Goal: Information Seeking & Learning: Understand process/instructions

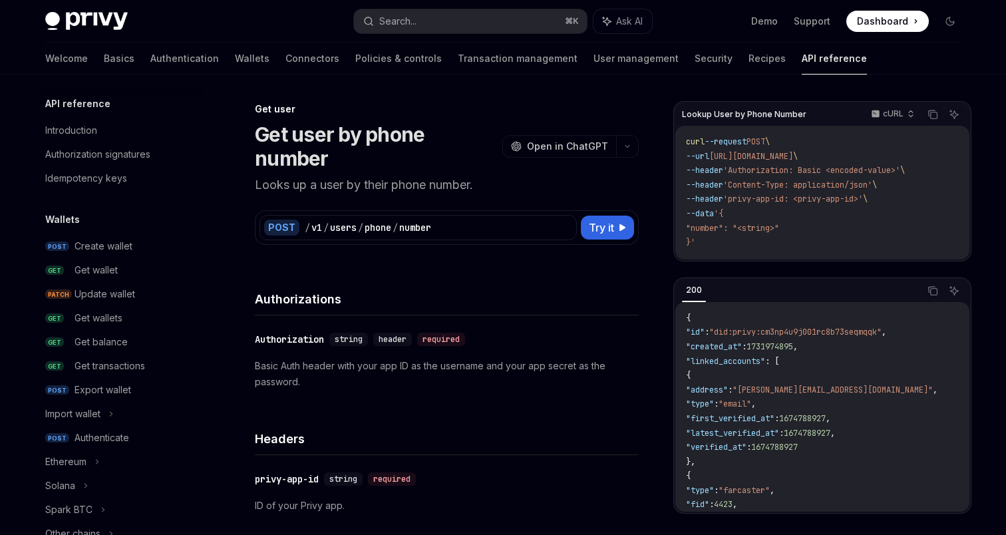
scroll to position [21, 0]
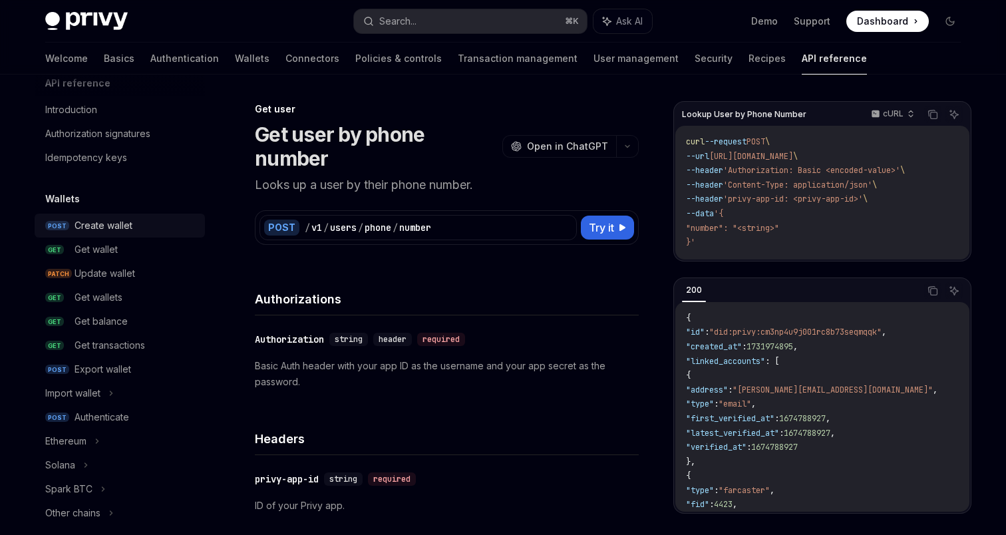
click at [135, 224] on div "Create wallet" at bounding box center [136, 226] width 122 height 16
type textarea "*"
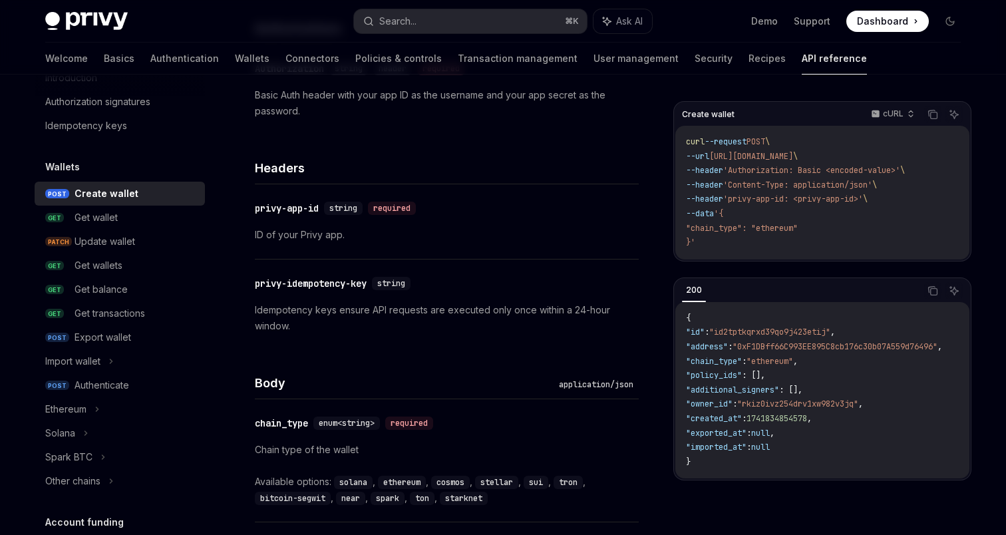
scroll to position [256, 0]
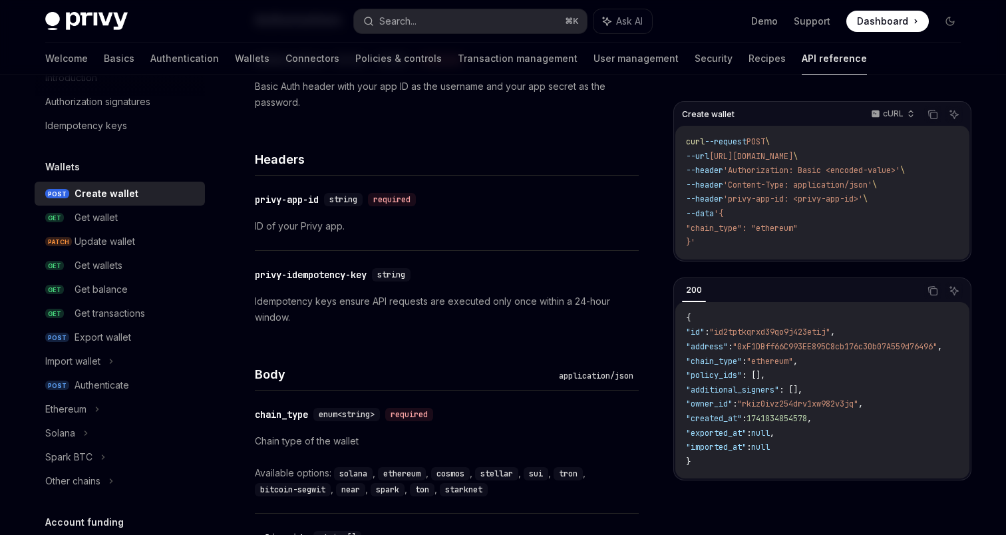
click at [310, 313] on p "Idempotency keys ensure API requests are executed only once within a 24-hour wi…" at bounding box center [447, 309] width 384 height 32
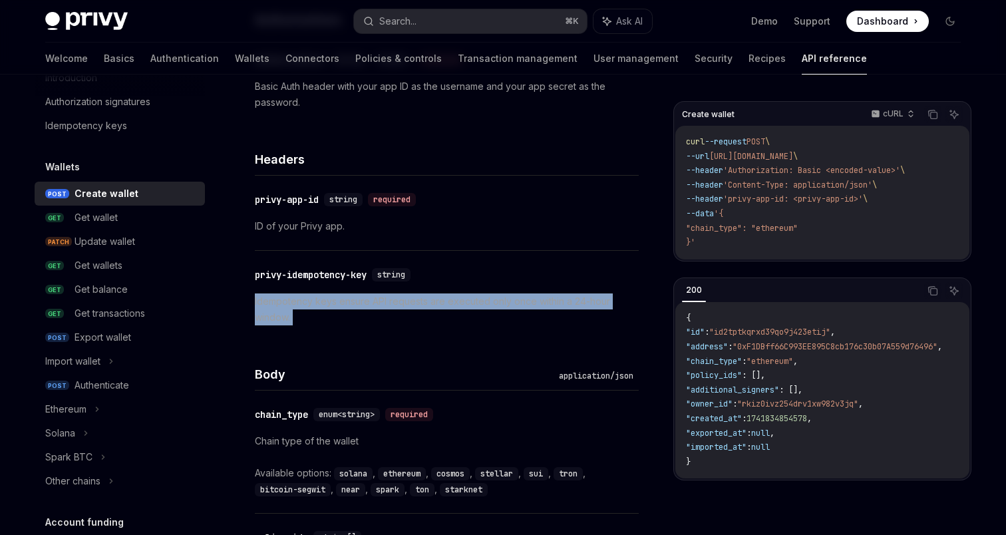
click at [310, 313] on p "Idempotency keys ensure API requests are executed only once within a 24-hour wi…" at bounding box center [447, 309] width 384 height 32
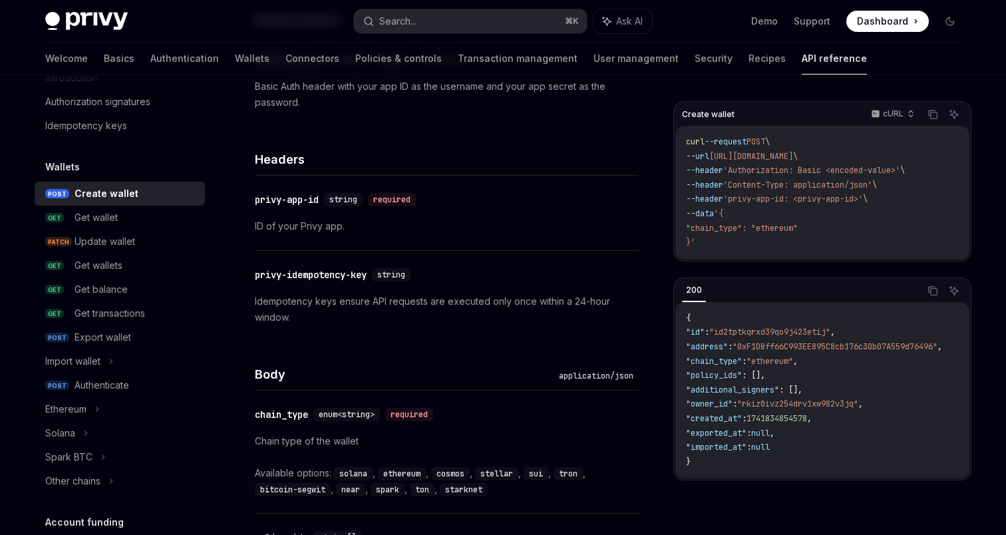
click at [310, 313] on p "Idempotency keys ensure API requests are executed only once within a 24-hour wi…" at bounding box center [447, 309] width 384 height 32
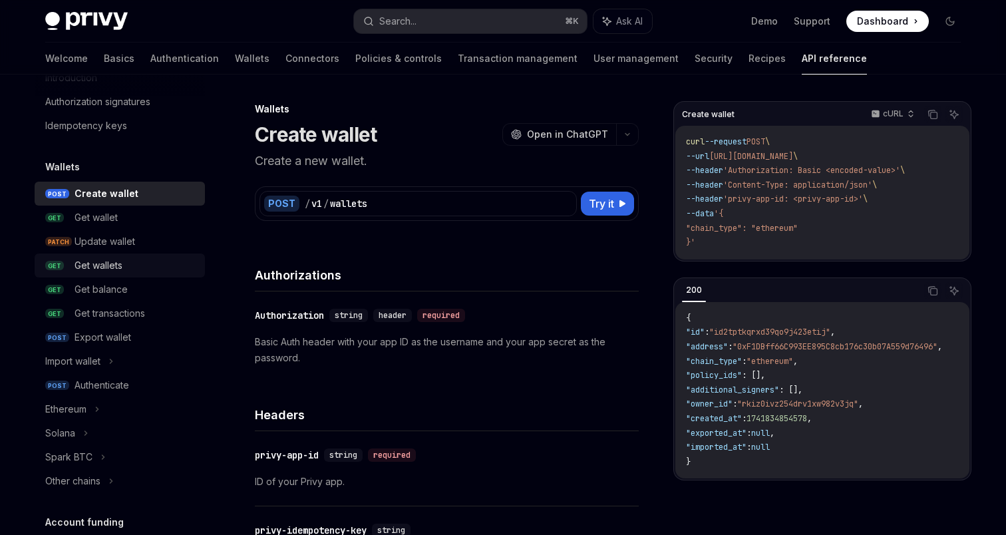
scroll to position [0, 0]
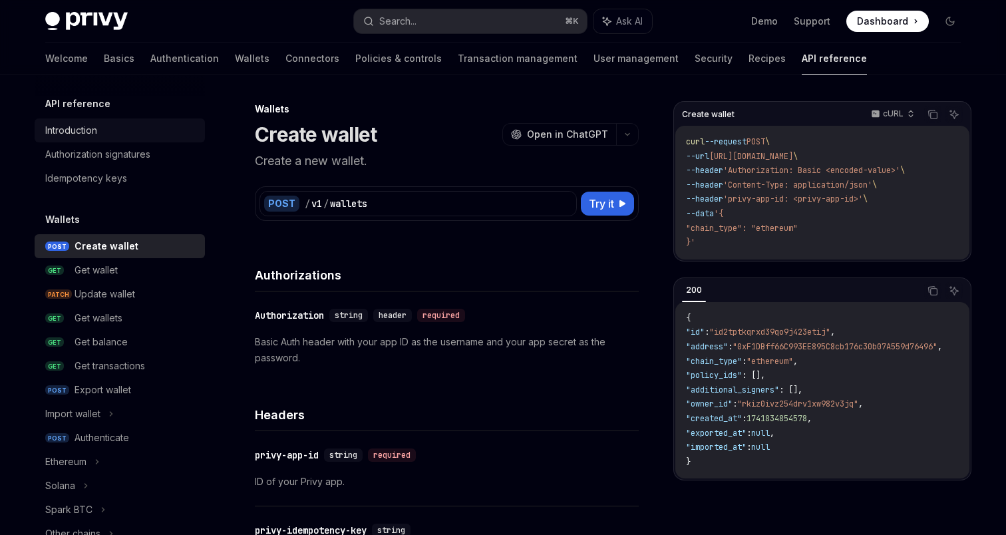
click at [105, 126] on div "Introduction" at bounding box center [121, 130] width 152 height 16
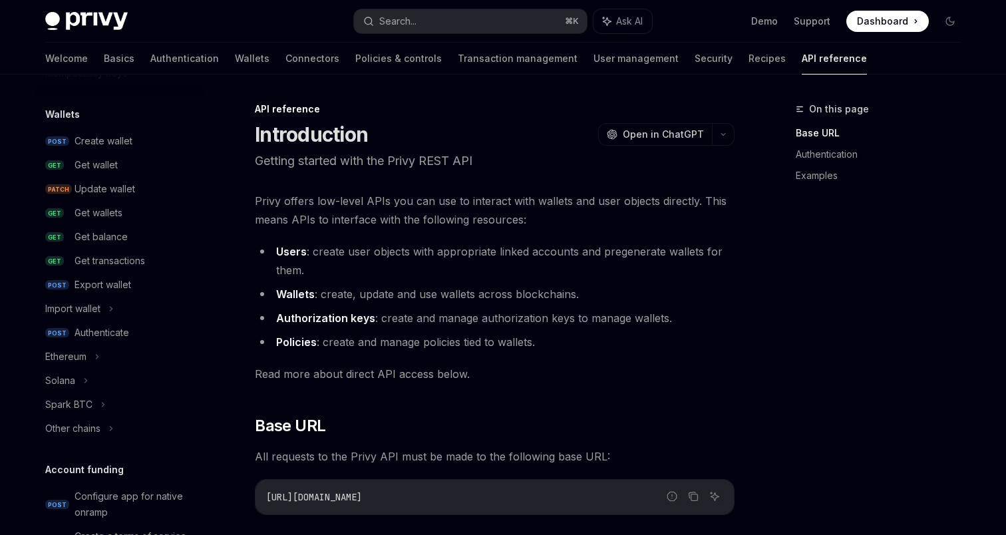
scroll to position [122, 0]
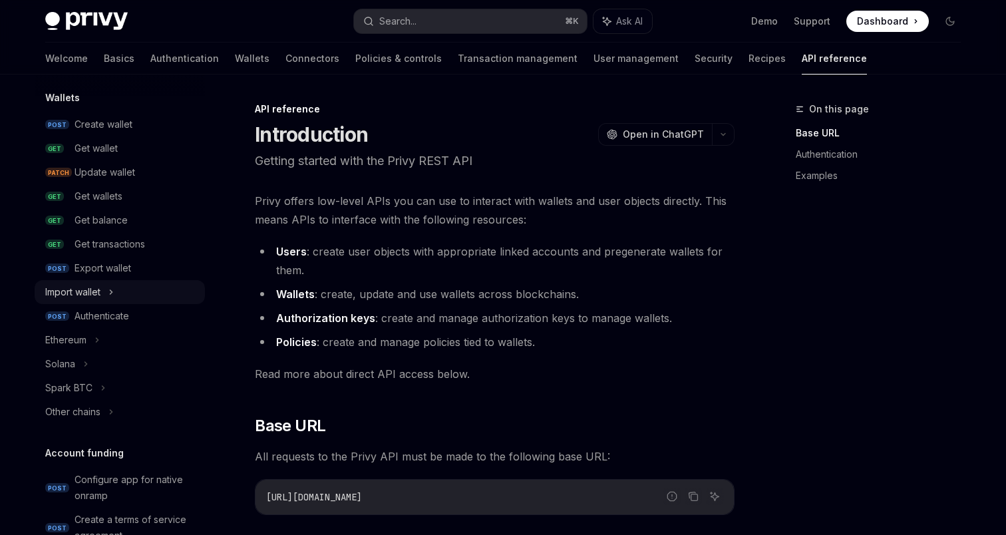
click at [116, 291] on div "Import wallet" at bounding box center [120, 292] width 170 height 24
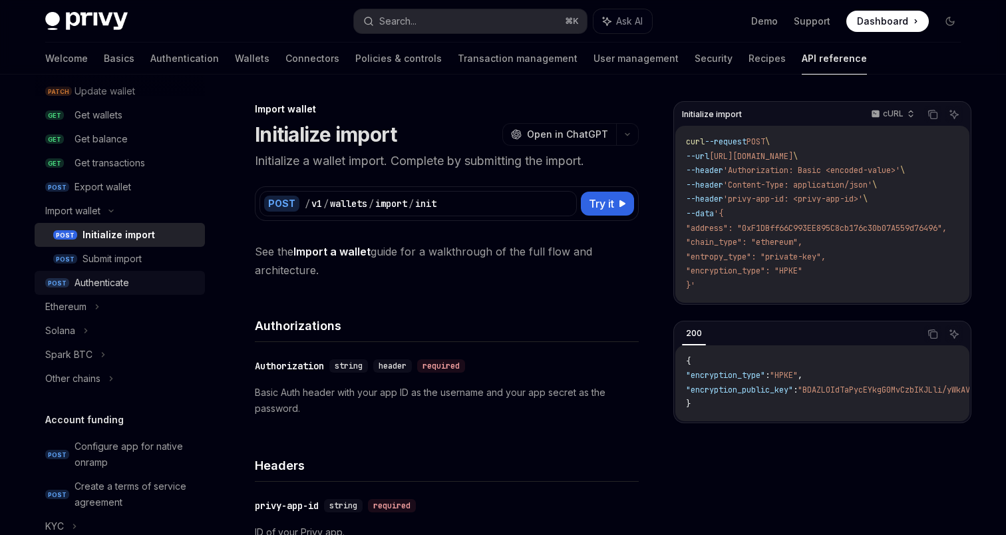
scroll to position [210, 0]
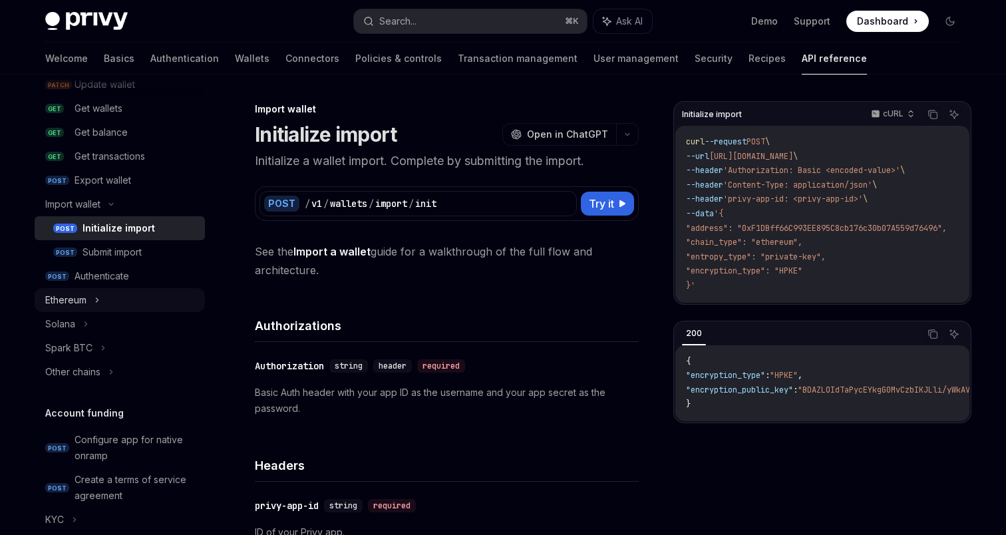
click at [99, 301] on icon at bounding box center [97, 300] width 5 height 16
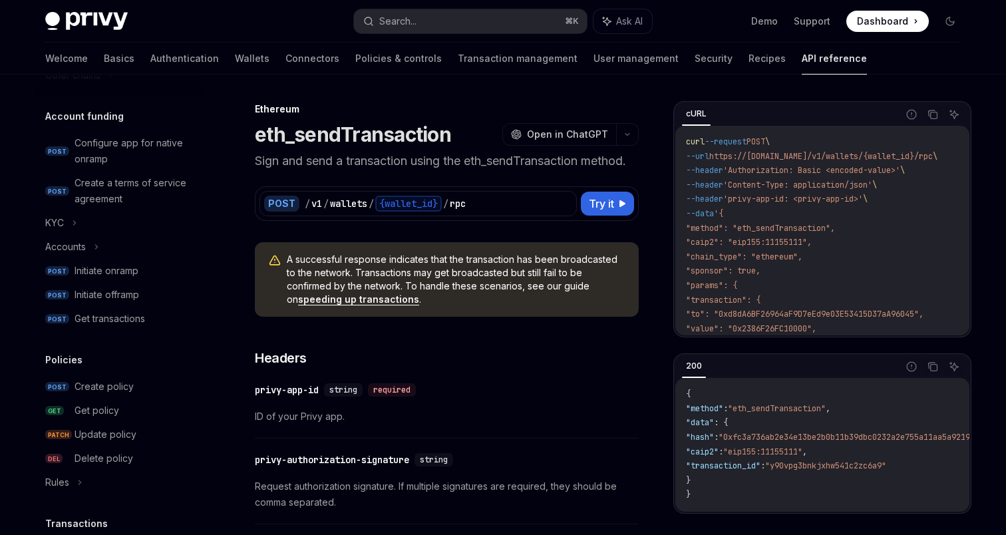
scroll to position [657, 0]
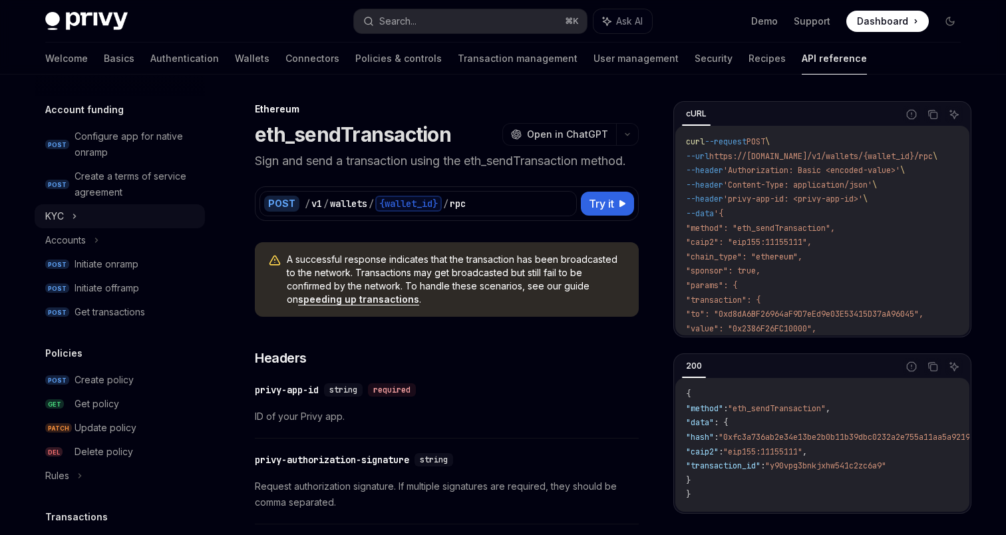
click at [77, 216] on icon at bounding box center [74, 216] width 5 height 16
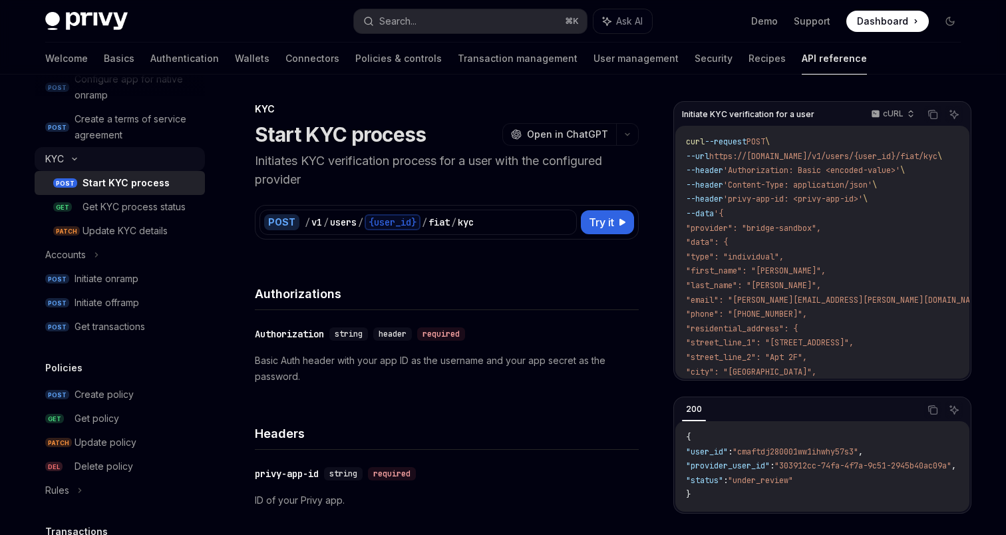
scroll to position [729, 0]
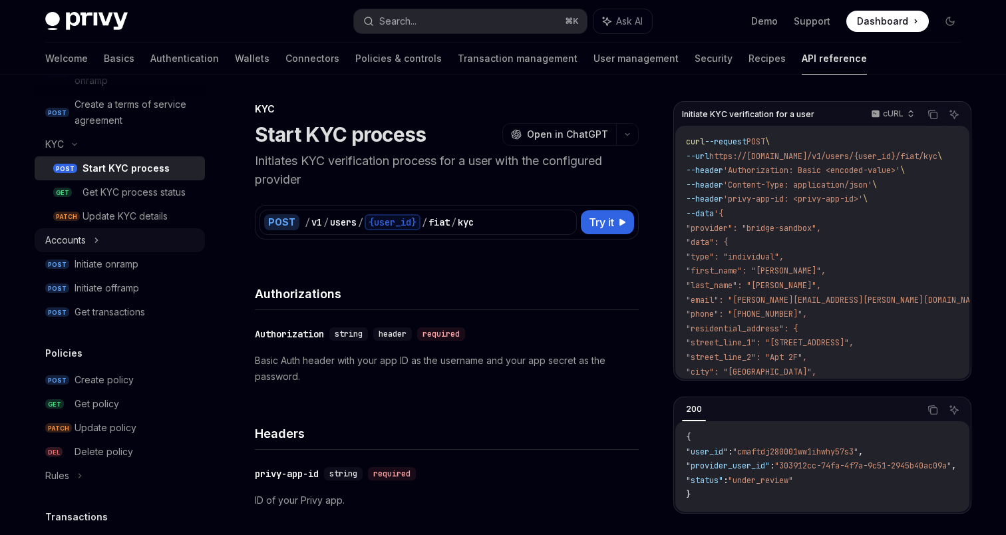
click at [100, 242] on div "Accounts" at bounding box center [120, 240] width 170 height 24
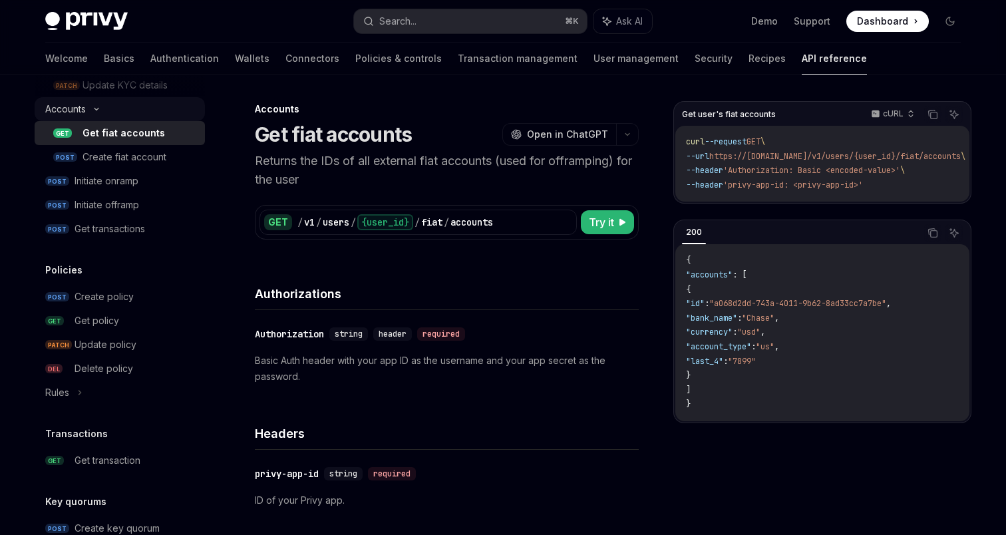
scroll to position [866, 0]
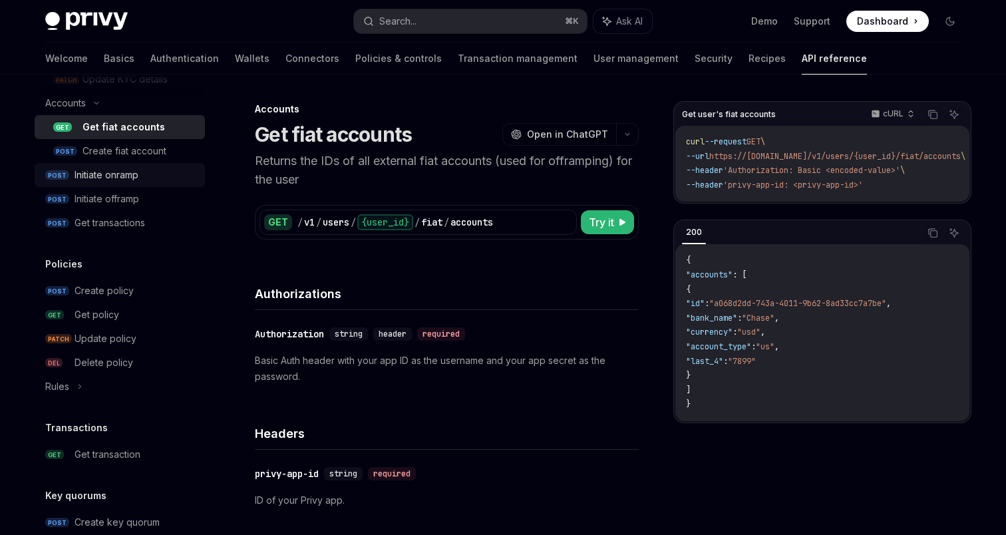
click at [102, 172] on div "Initiate onramp" at bounding box center [107, 175] width 64 height 16
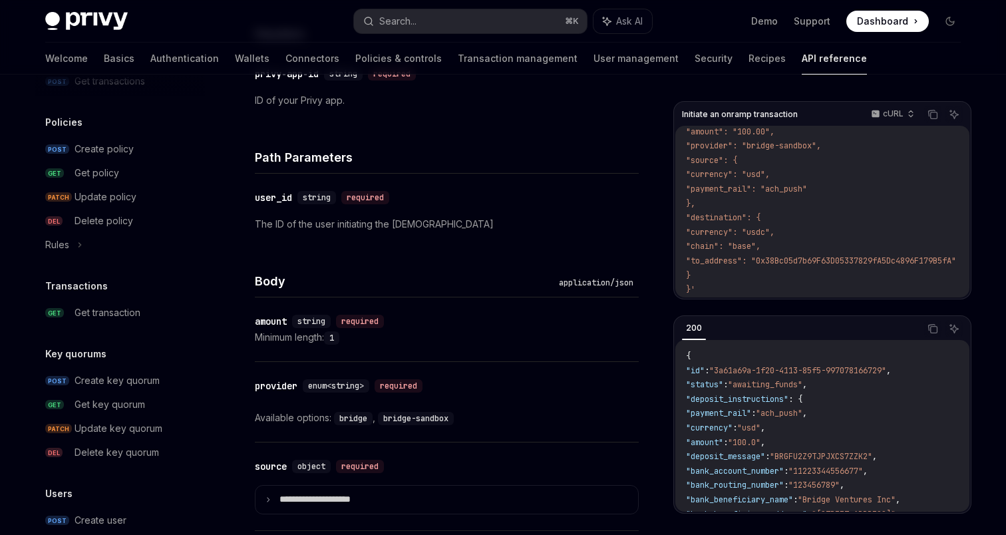
scroll to position [1028, 0]
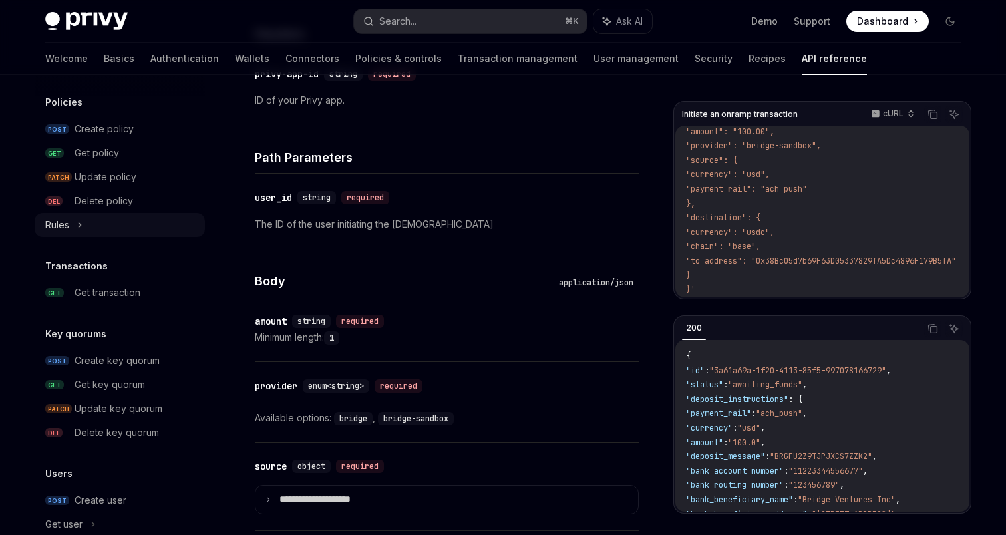
click at [80, 219] on icon at bounding box center [79, 225] width 5 height 16
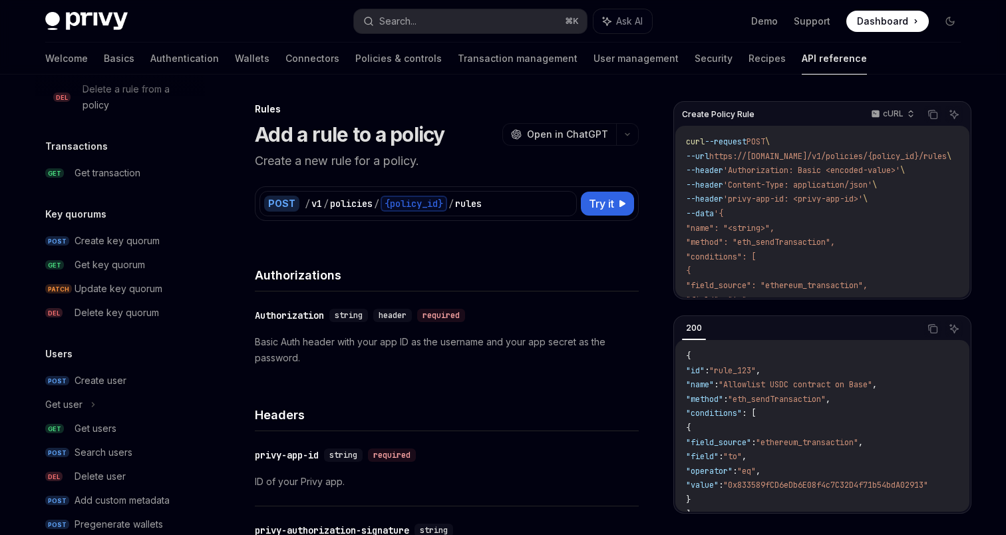
scroll to position [1287, 0]
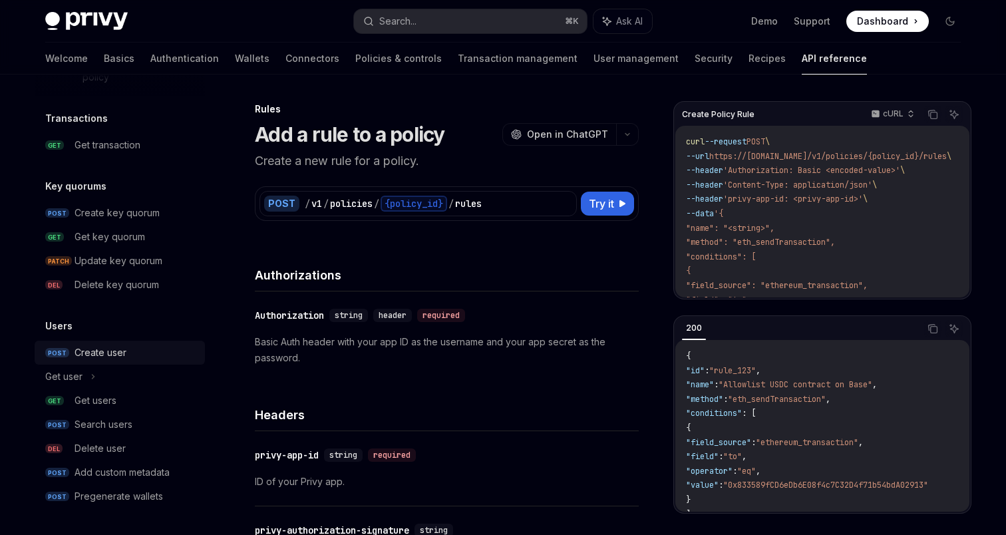
click at [86, 348] on div "Create user" at bounding box center [101, 353] width 52 height 16
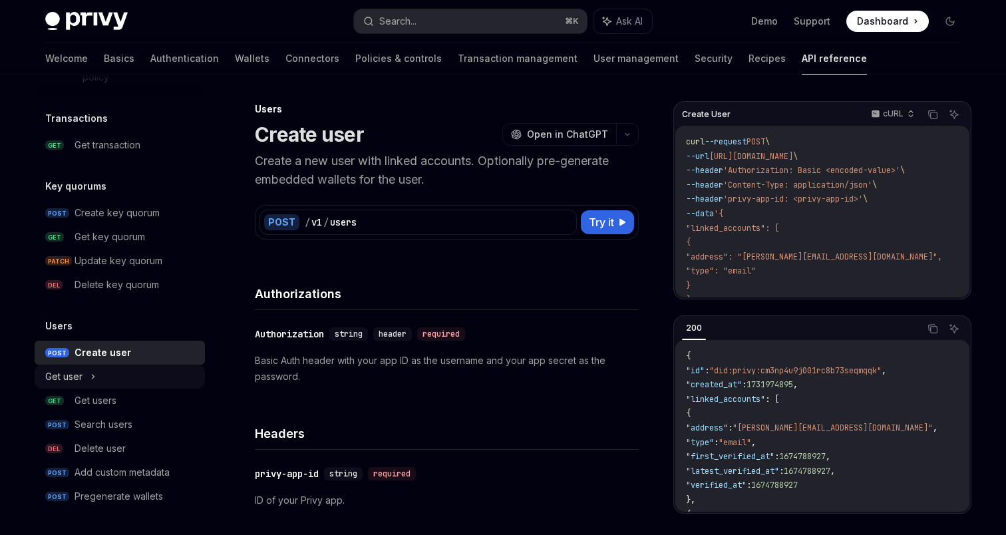
click at [91, 379] on icon at bounding box center [93, 377] width 5 height 16
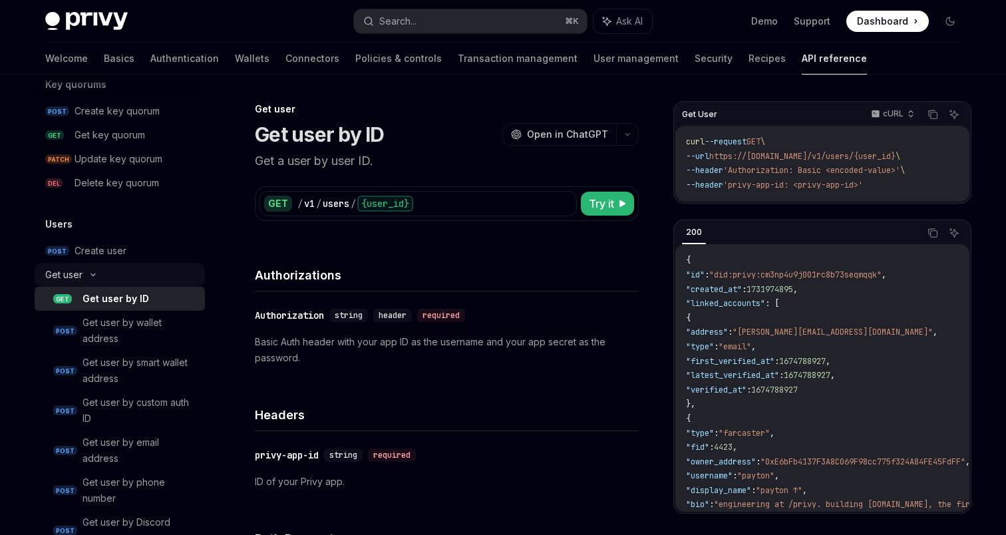
scroll to position [1406, 0]
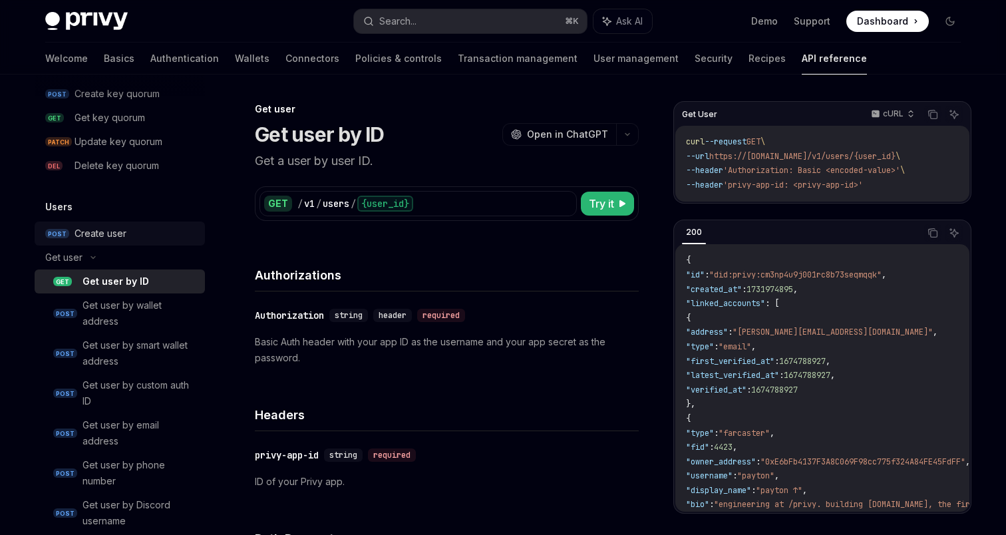
click at [98, 239] on div "Create user" at bounding box center [101, 234] width 52 height 16
type textarea "*"
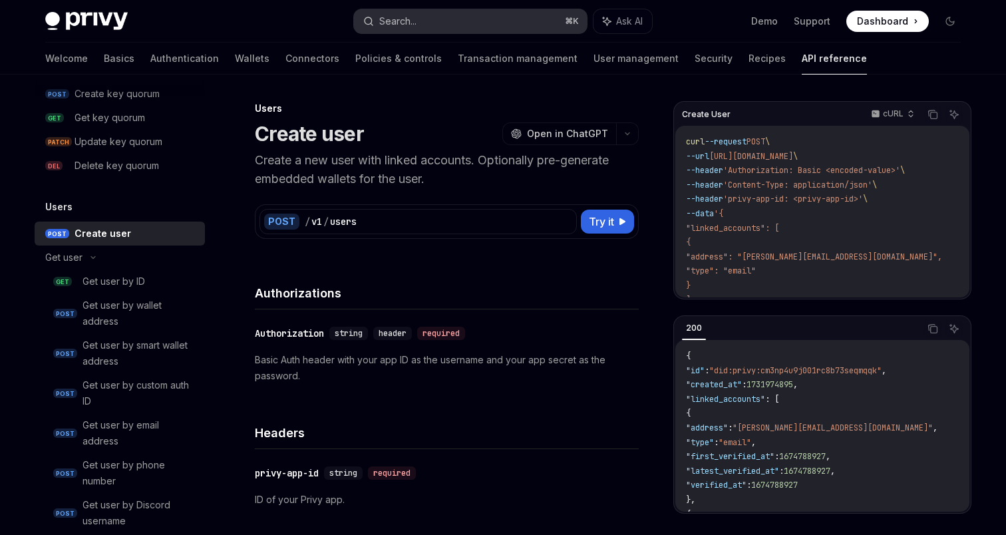
click at [441, 21] on button "Search... ⌘ K" at bounding box center [470, 21] width 233 height 24
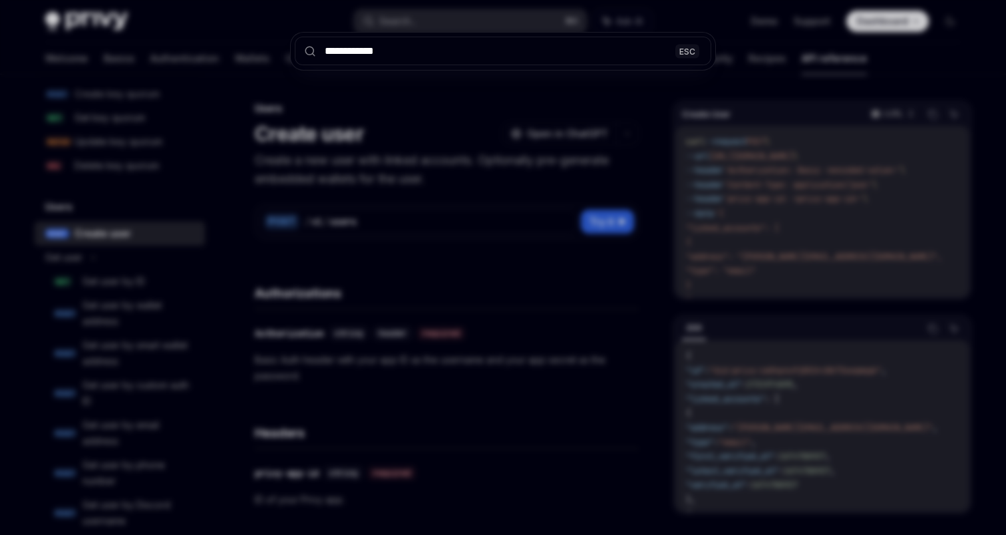
type input "**********"
click at [444, 209] on div "**********" at bounding box center [503, 267] width 1006 height 535
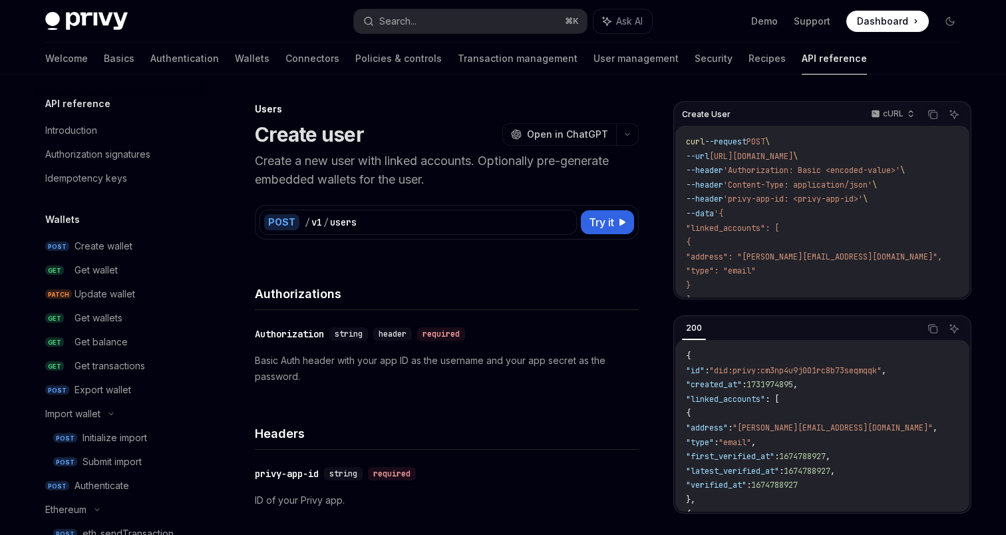
click at [101, 108] on h5 "API reference" at bounding box center [77, 104] width 65 height 16
click at [101, 140] on link "Introduction" at bounding box center [120, 130] width 170 height 24
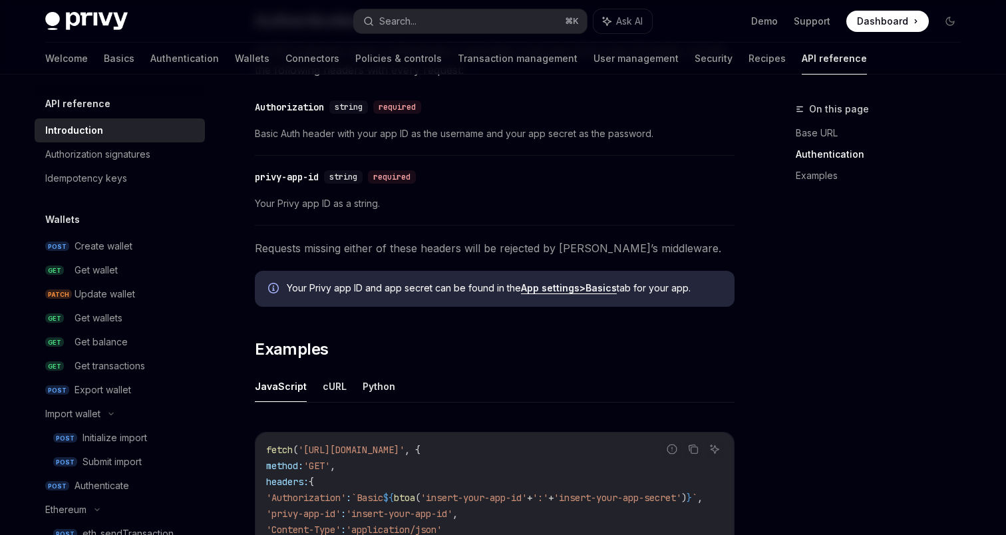
scroll to position [587, 0]
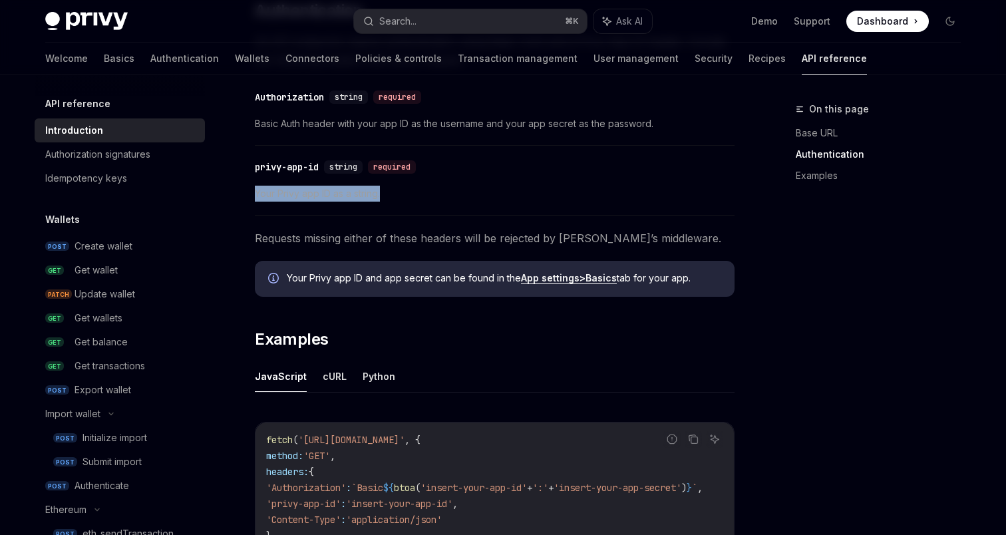
drag, startPoint x: 256, startPoint y: 195, endPoint x: 425, endPoint y: 196, distance: 169.0
click at [425, 196] on span "Your Privy app ID as a string." at bounding box center [495, 194] width 480 height 16
drag, startPoint x: 259, startPoint y: 192, endPoint x: 424, endPoint y: 192, distance: 165.0
click at [423, 192] on div "API reference Introduction OpenAI Open in ChatGPT Getting started with the Priv…" at bounding box center [370, 167] width 735 height 1306
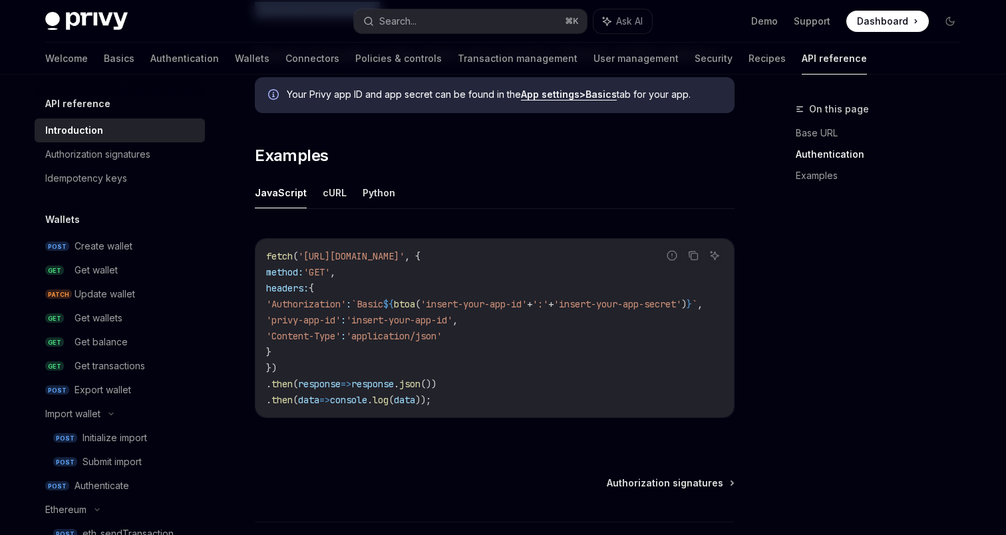
scroll to position [773, 0]
drag, startPoint x: 306, startPoint y: 252, endPoint x: 469, endPoint y: 246, distance: 162.5
click at [469, 246] on code "fetch ( '[URL][DOMAIN_NAME]' , { method: 'GET' , headers: { 'Authorization' : `…" at bounding box center [500, 326] width 469 height 160
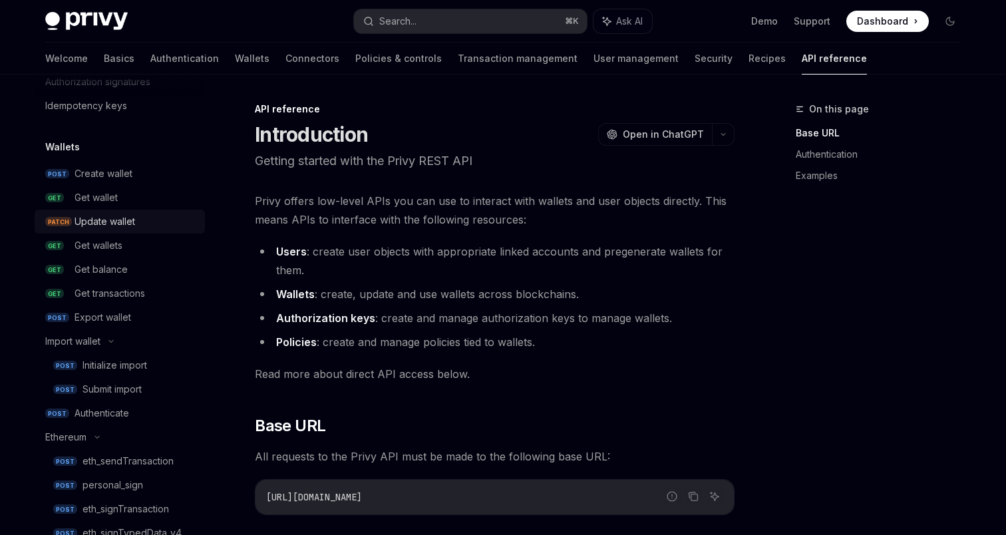
scroll to position [0, 0]
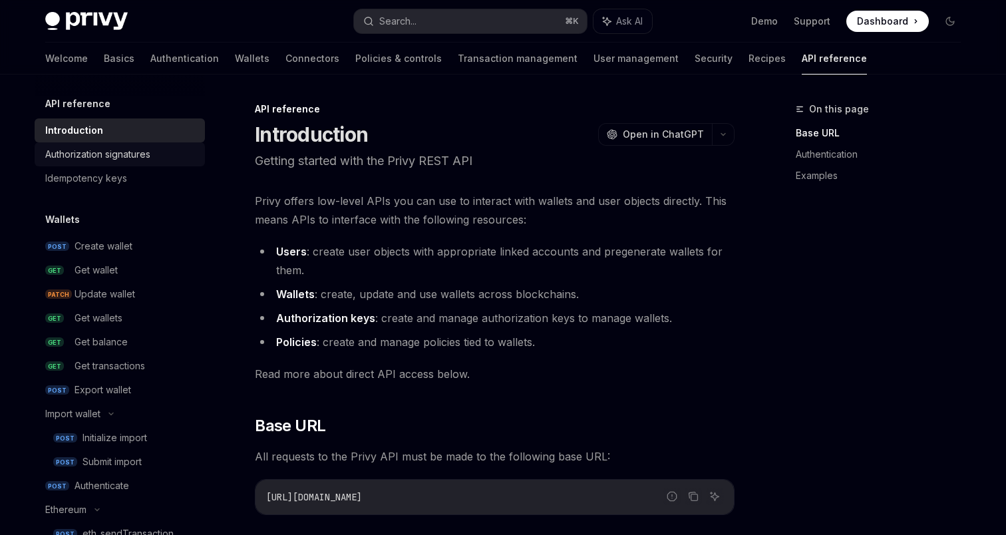
click at [120, 160] on div "Authorization signatures" at bounding box center [97, 154] width 105 height 16
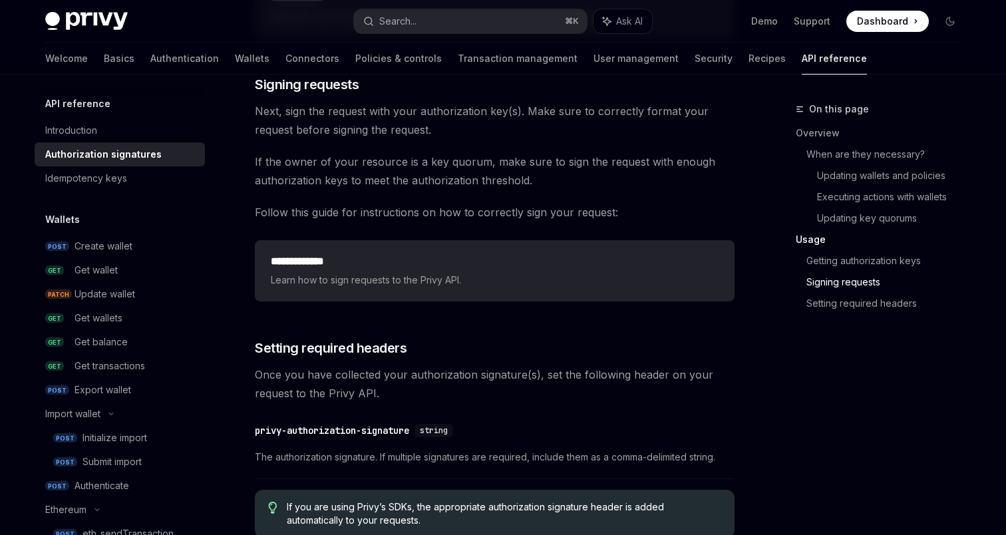
scroll to position [2052, 0]
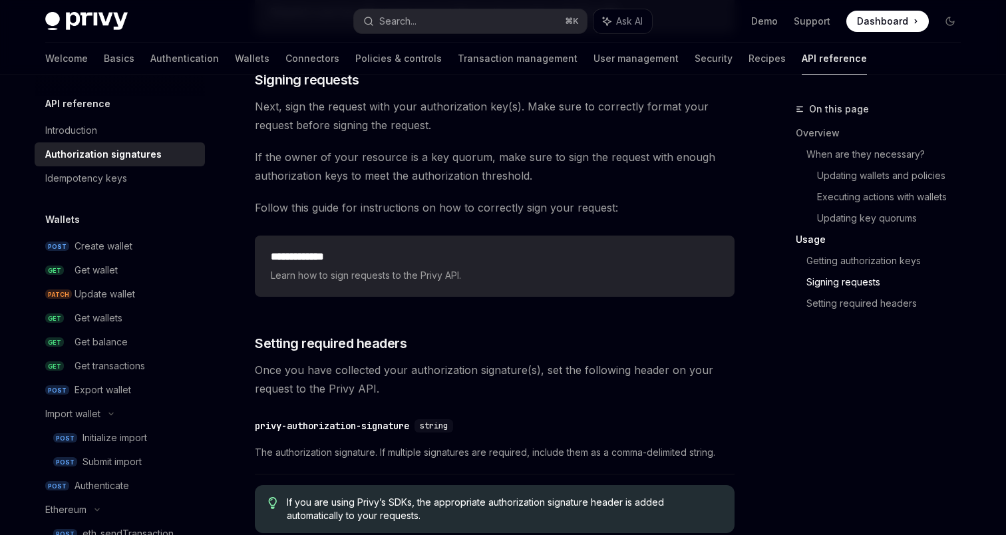
click at [274, 248] on div "**********" at bounding box center [495, 266] width 480 height 61
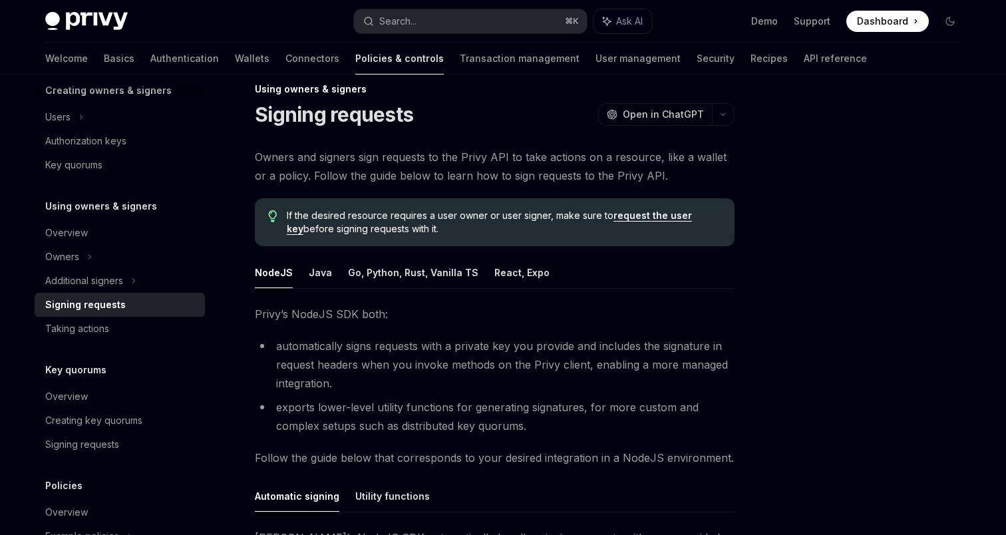
scroll to position [34, 0]
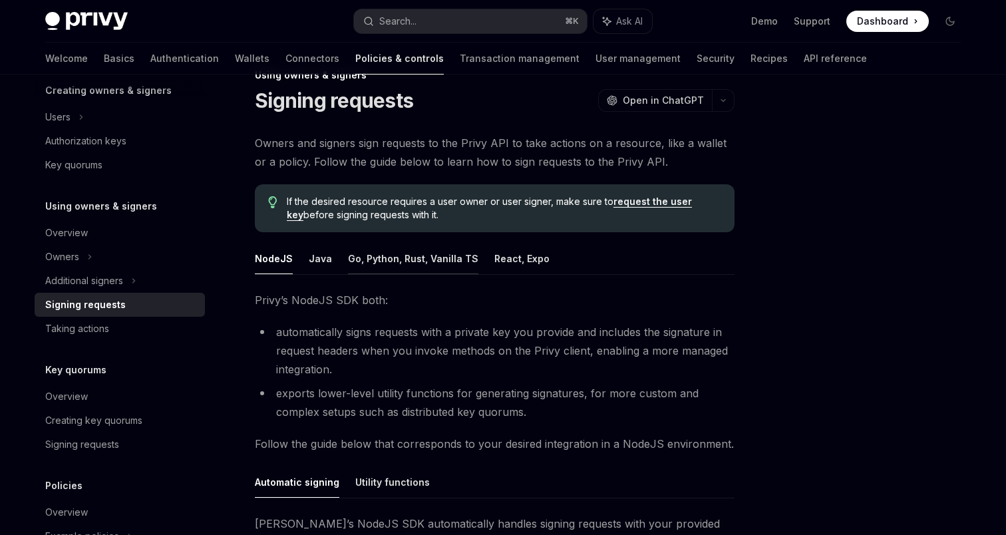
click at [369, 261] on button "Go, Python, Rust, Vanilla TS" at bounding box center [413, 258] width 130 height 31
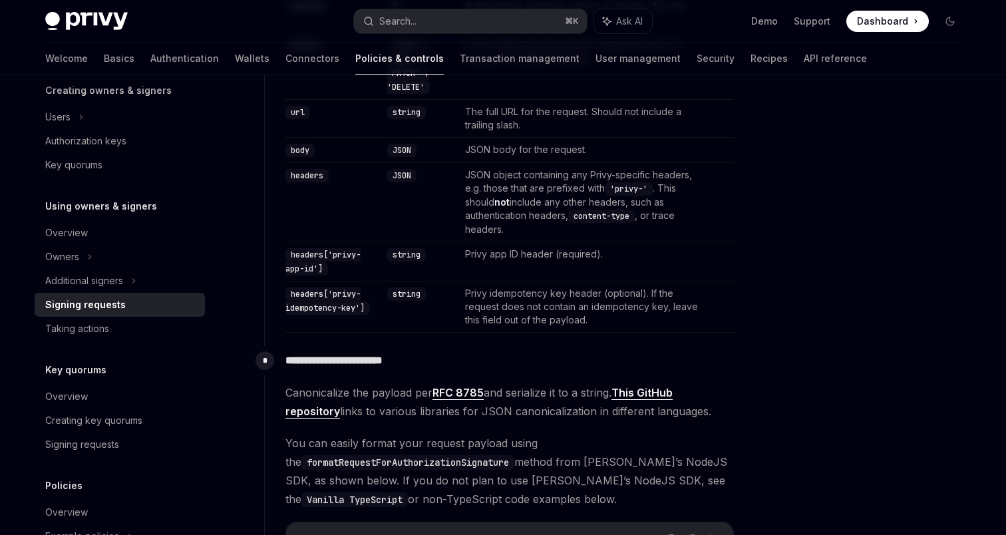
scroll to position [597, 0]
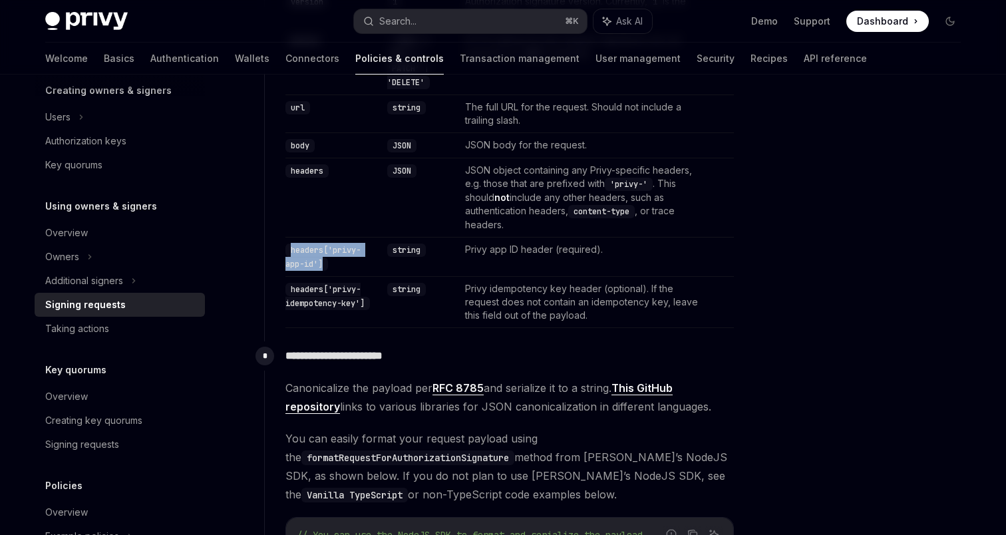
drag, startPoint x: 354, startPoint y: 264, endPoint x: 278, endPoint y: 247, distance: 77.8
click at [278, 247] on div "**********" at bounding box center [499, 102] width 471 height 451
drag, startPoint x: 389, startPoint y: 305, endPoint x: 283, endPoint y: 289, distance: 107.1
click at [283, 289] on div "**********" at bounding box center [499, 102] width 471 height 451
click at [391, 281] on td "string" at bounding box center [421, 302] width 78 height 51
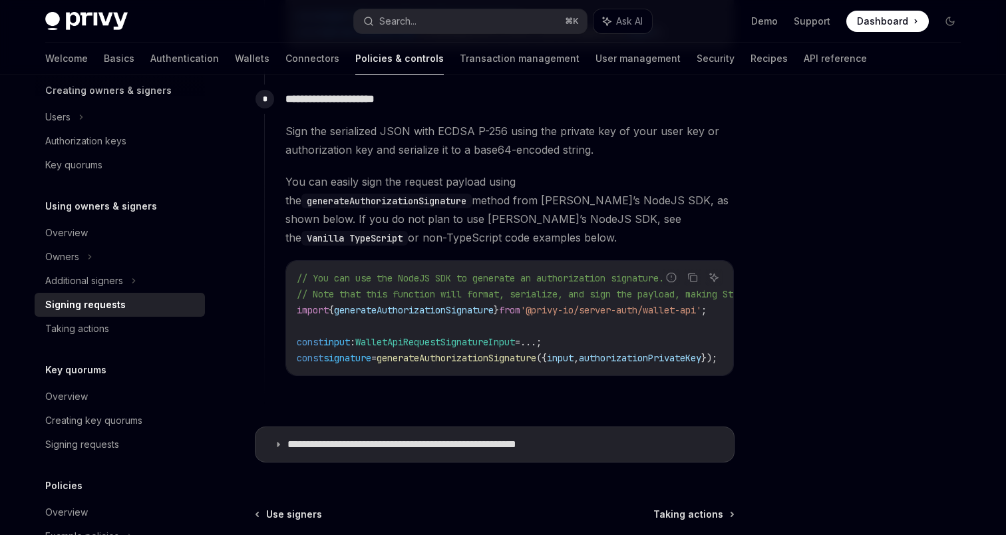
scroll to position [1165, 0]
click at [558, 437] on p "**********" at bounding box center [437, 443] width 299 height 13
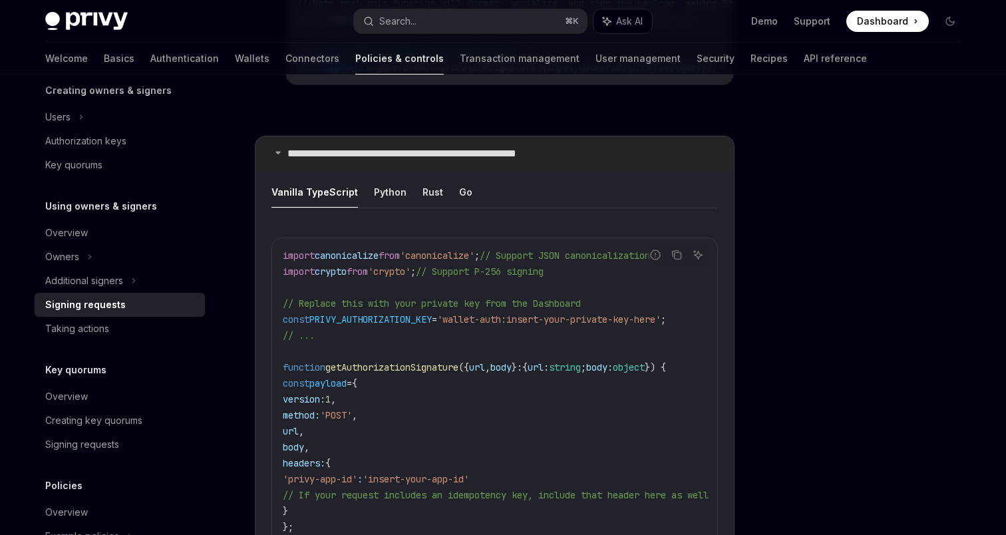
scroll to position [1479, 0]
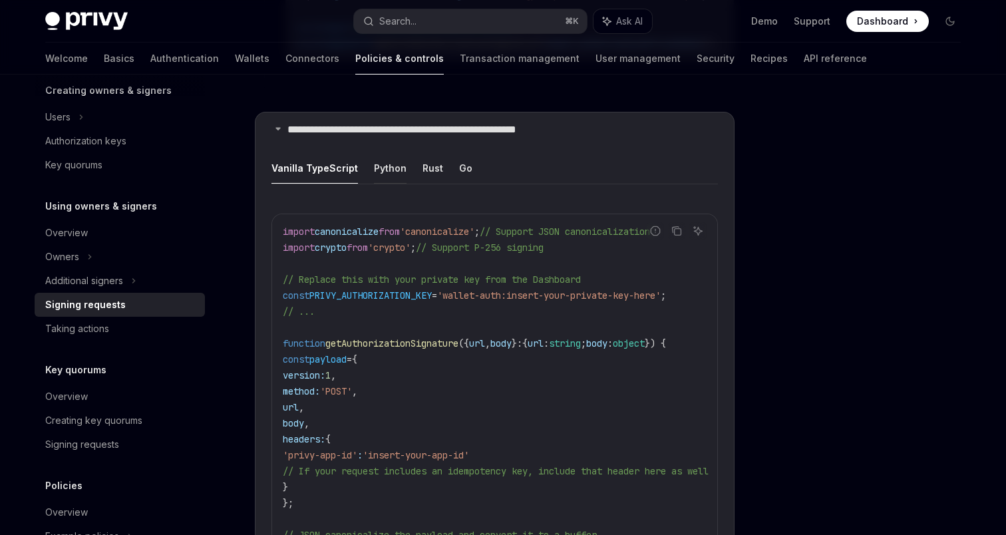
click at [383, 153] on button "Python" at bounding box center [390, 167] width 33 height 31
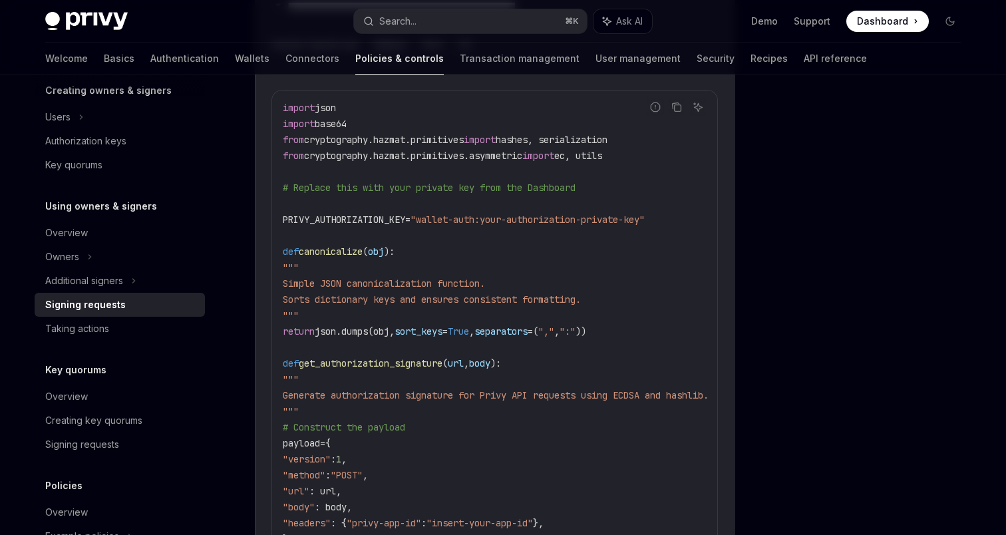
scroll to position [1599, 0]
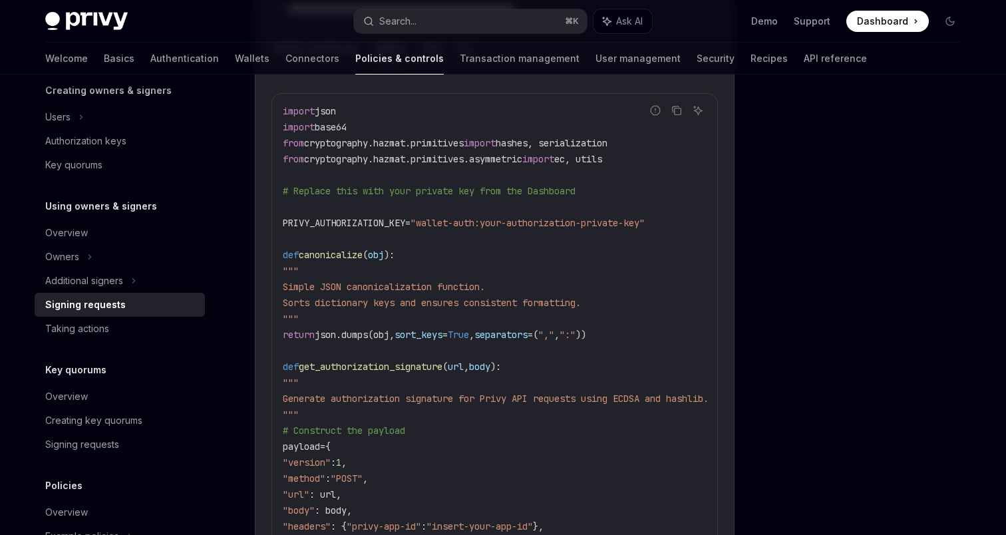
click at [337, 137] on span "cryptography.hazmat.primitives" at bounding box center [384, 143] width 160 height 12
drag, startPoint x: 337, startPoint y: 136, endPoint x: 397, endPoint y: 137, distance: 59.9
click at [397, 137] on span "cryptography.hazmat.primitives" at bounding box center [384, 143] width 160 height 12
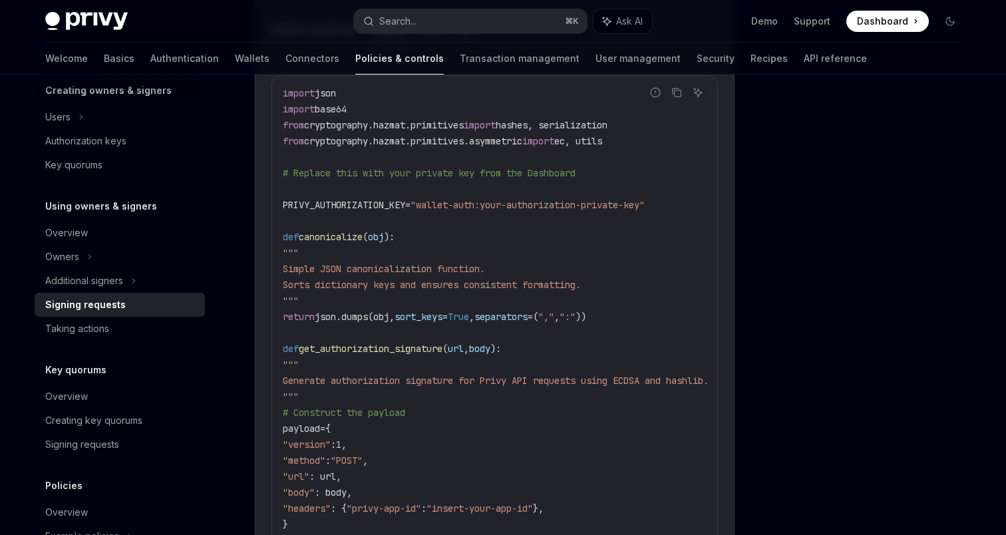
scroll to position [1619, 0]
click at [403, 118] on span "cryptography.hazmat.primitives" at bounding box center [384, 123] width 160 height 12
click at [806, 244] on div at bounding box center [870, 318] width 202 height 434
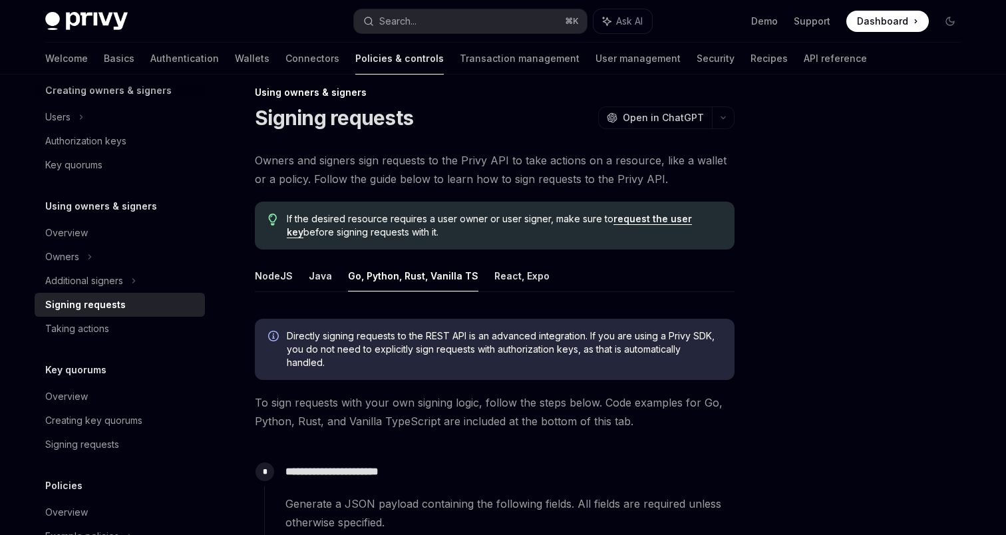
scroll to position [0, 0]
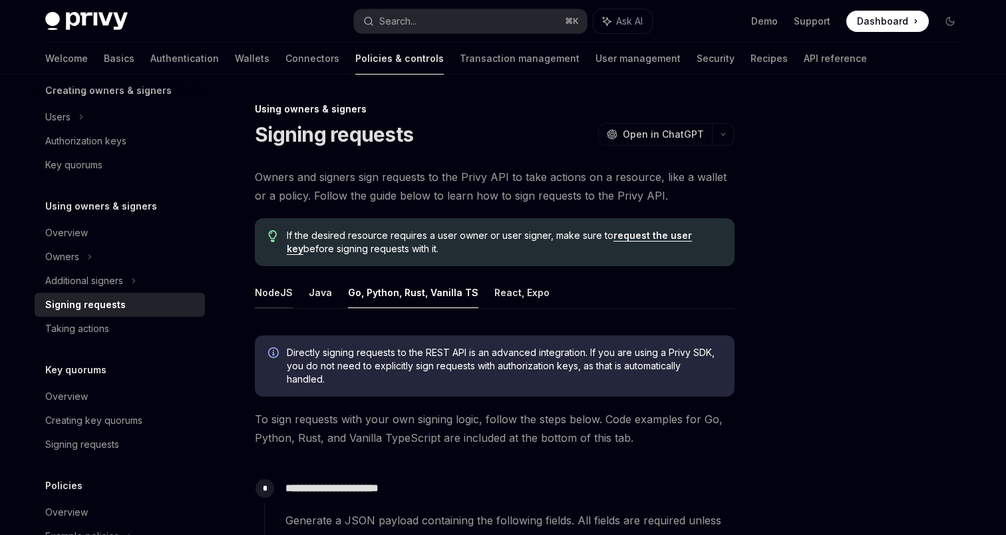
click at [279, 289] on button "NodeJS" at bounding box center [274, 292] width 38 height 31
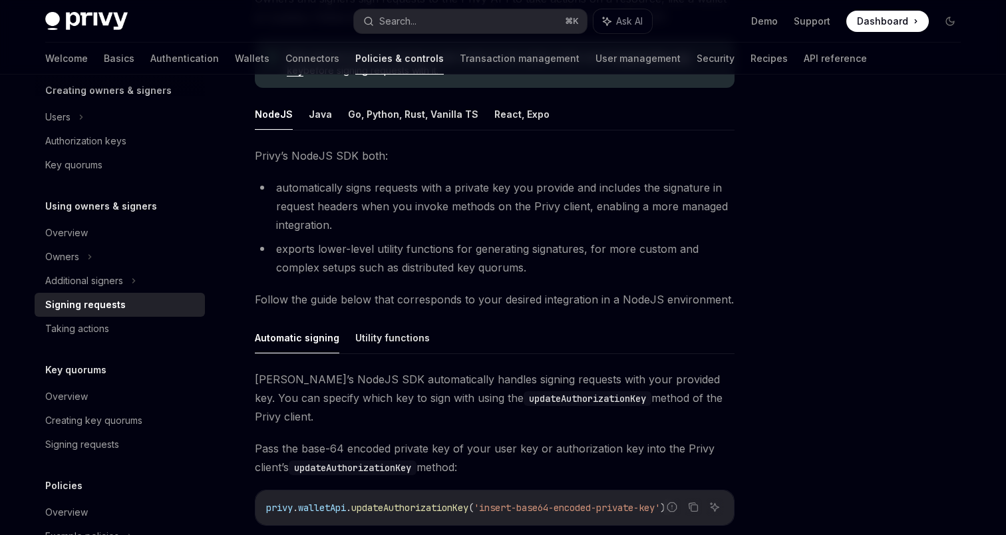
scroll to position [377, 0]
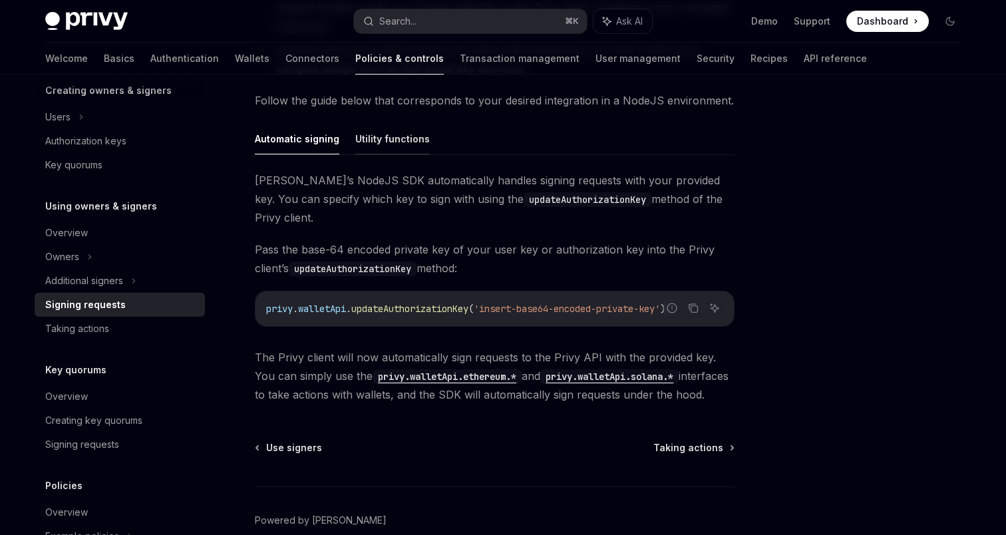
click at [371, 144] on button "Utility functions" at bounding box center [392, 138] width 75 height 31
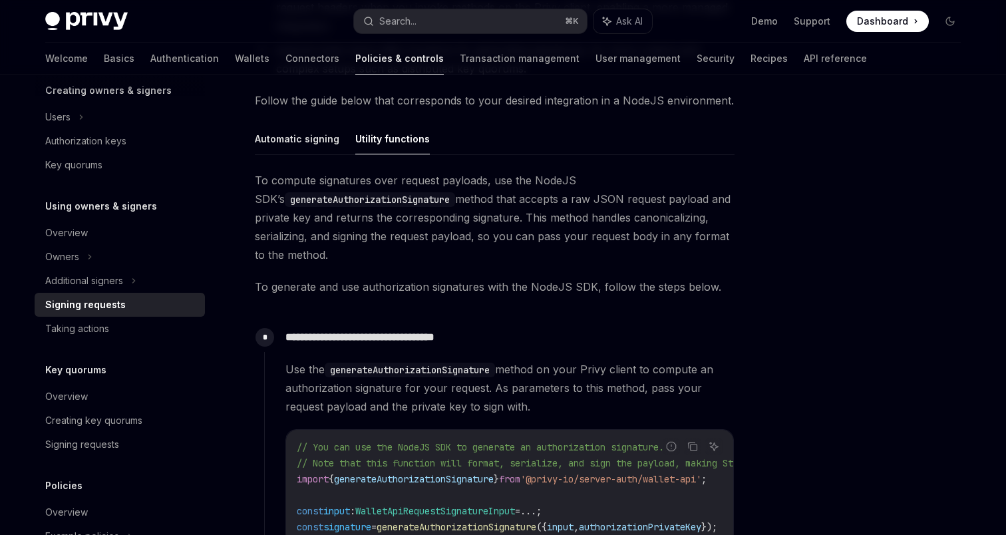
scroll to position [373, 0]
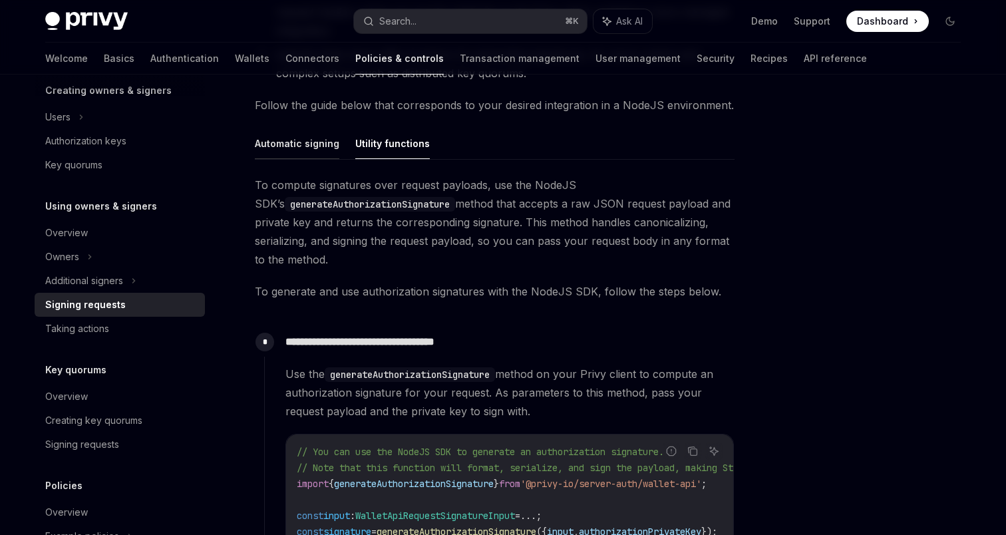
click at [307, 142] on button "Automatic signing" at bounding box center [297, 143] width 85 height 31
type textarea "*"
